Goal: Navigation & Orientation: Find specific page/section

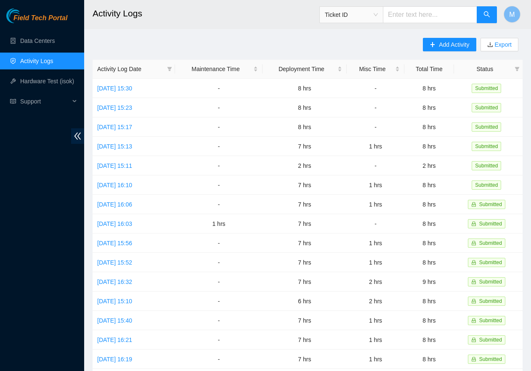
click at [56, 17] on span "Field Tech Portal" at bounding box center [40, 18] width 54 height 8
